Goal: Communication & Community: Ask a question

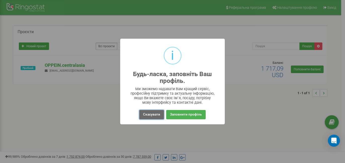
click at [154, 114] on button "Скасувати" at bounding box center [151, 114] width 25 height 9
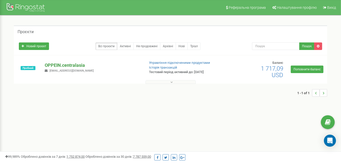
click at [75, 64] on p "OPPEIN.centralasia" at bounding box center [93, 65] width 96 height 7
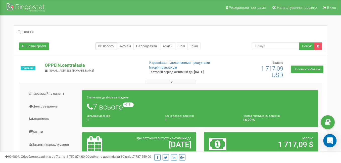
click at [332, 146] on div "Open Intercom Messenger" at bounding box center [329, 140] width 13 height 13
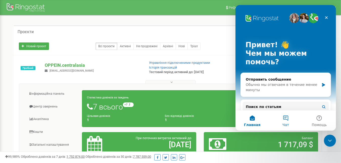
click at [287, 117] on button "Чат" at bounding box center [285, 121] width 33 height 20
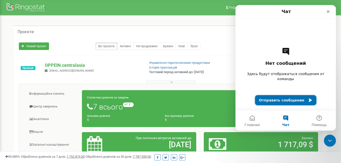
click at [277, 98] on button "Отправить сообщение" at bounding box center [286, 100] width 62 height 10
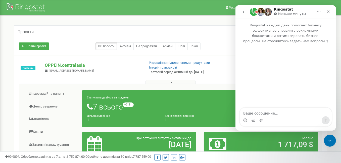
click at [260, 111] on textarea "Ваше сообщение..." at bounding box center [286, 112] width 92 height 9
click at [286, 108] on textarea "Добрый день! Мой номер уже зарегистрирован и закреплен" at bounding box center [286, 110] width 92 height 14
click at [269, 116] on textarea "Добрый день! Мой номер GSM уже зарегистрирован и закреплен" at bounding box center [286, 110] width 92 height 14
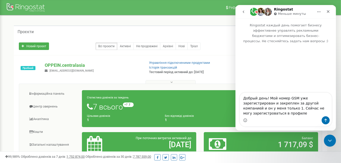
click at [298, 107] on textarea "Добрый день! Мой номер GSM уже зарегистрирован и закреплен за другой компанией …" at bounding box center [286, 105] width 92 height 24
click at [259, 112] on textarea "Добрый день! Мой номер GSM уже зарегистрирован и закреплен за другой компанией …" at bounding box center [286, 105] width 92 height 24
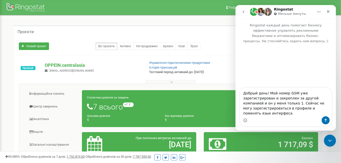
click at [301, 113] on textarea "Добрый день! Мой номер GSM уже зарегистрирован и закреплен за другой компанией …" at bounding box center [286, 102] width 92 height 29
click at [299, 114] on textarea "Добрый день! Мой номер GSM уже зарегистрирован и закреплен за другой компанией …" at bounding box center [286, 102] width 92 height 29
type textarea "Добрый день! Мой номер GSM уже зарегистрирован и закреплен за другой компанией …"
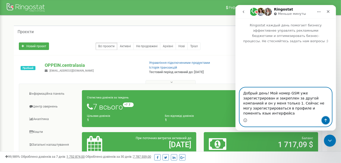
click at [326, 120] on icon "Отправить сообщение…" at bounding box center [325, 120] width 3 height 3
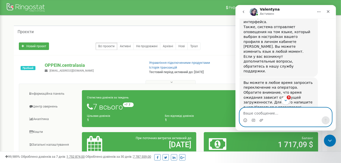
scroll to position [301, 0]
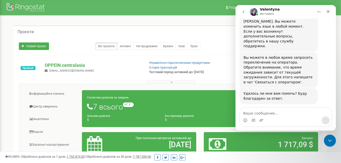
click at [266, 117] on div "Мессенджер Intercom" at bounding box center [286, 120] width 92 height 8
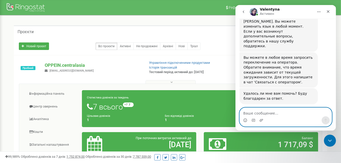
click at [268, 114] on textarea "Ваше сообщение..." at bounding box center [286, 112] width 92 height 9
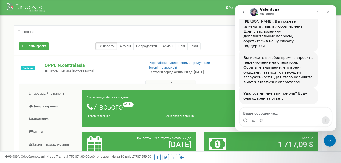
click at [244, 12] on icon "go back" at bounding box center [244, 12] width 2 height 3
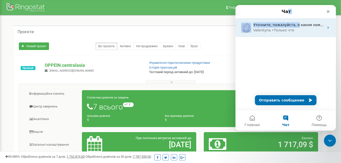
drag, startPoint x: 288, startPoint y: 12, endPoint x: 292, endPoint y: 18, distance: 7.4
click at [292, 18] on div "Чат Уточните, пожалуйста, о каком номере идет речь? Что именно вам нужно измени…" at bounding box center [285, 57] width 101 height 105
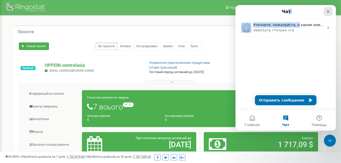
click at [327, 13] on icon "Закрыть" at bounding box center [328, 12] width 4 height 4
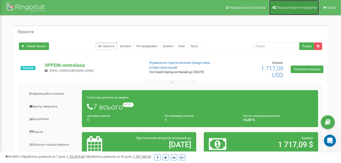
click at [300, 6] on span "Налаштування профілю" at bounding box center [297, 8] width 40 height 4
click at [276, 7] on icon at bounding box center [274, 8] width 4 height 4
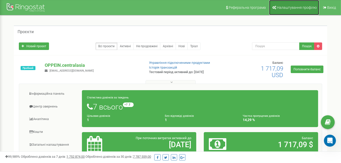
click at [308, 6] on span "Налаштування профілю" at bounding box center [297, 8] width 40 height 4
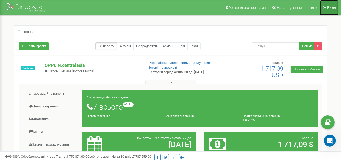
click at [327, 7] on link "Вихід" at bounding box center [329, 7] width 19 height 15
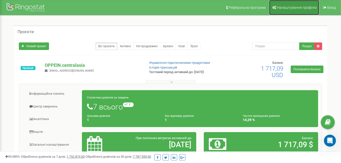
click at [304, 6] on span "Налаштування профілю" at bounding box center [297, 8] width 40 height 4
click at [274, 7] on icon at bounding box center [274, 8] width 4 height 4
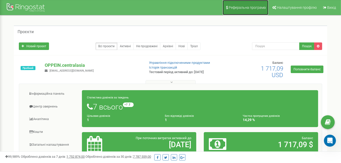
click at [250, 6] on span "Реферальна програма" at bounding box center [247, 8] width 37 height 4
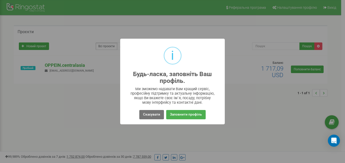
click at [330, 6] on div "i Будь-ласка, заповніть Ваш профіль. × Ми зможемо надавати Вам кращий сервіс, п…" at bounding box center [172, 81] width 345 height 163
click at [148, 116] on button "Скасувати" at bounding box center [151, 114] width 25 height 9
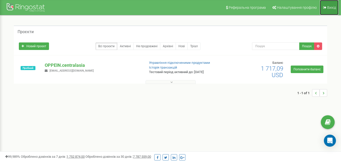
click at [327, 8] on span "Вихід" at bounding box center [331, 8] width 9 height 4
click at [333, 7] on span "Вихід" at bounding box center [331, 8] width 9 height 4
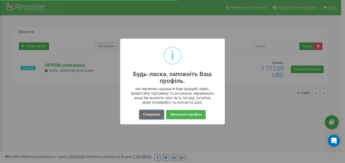
click at [149, 112] on button "Скасувати" at bounding box center [151, 114] width 25 height 9
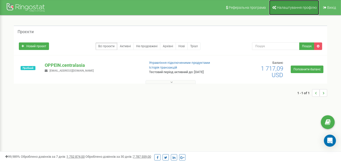
click at [280, 9] on span "Налаштування профілю" at bounding box center [297, 8] width 40 height 4
click at [298, 7] on span "Налаштування профілю" at bounding box center [297, 8] width 40 height 4
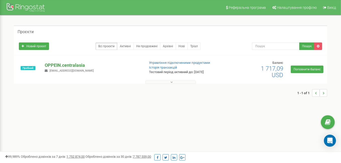
click at [60, 65] on p "OPPEIN.centralasia" at bounding box center [93, 65] width 96 height 7
